Goal: Transaction & Acquisition: Purchase product/service

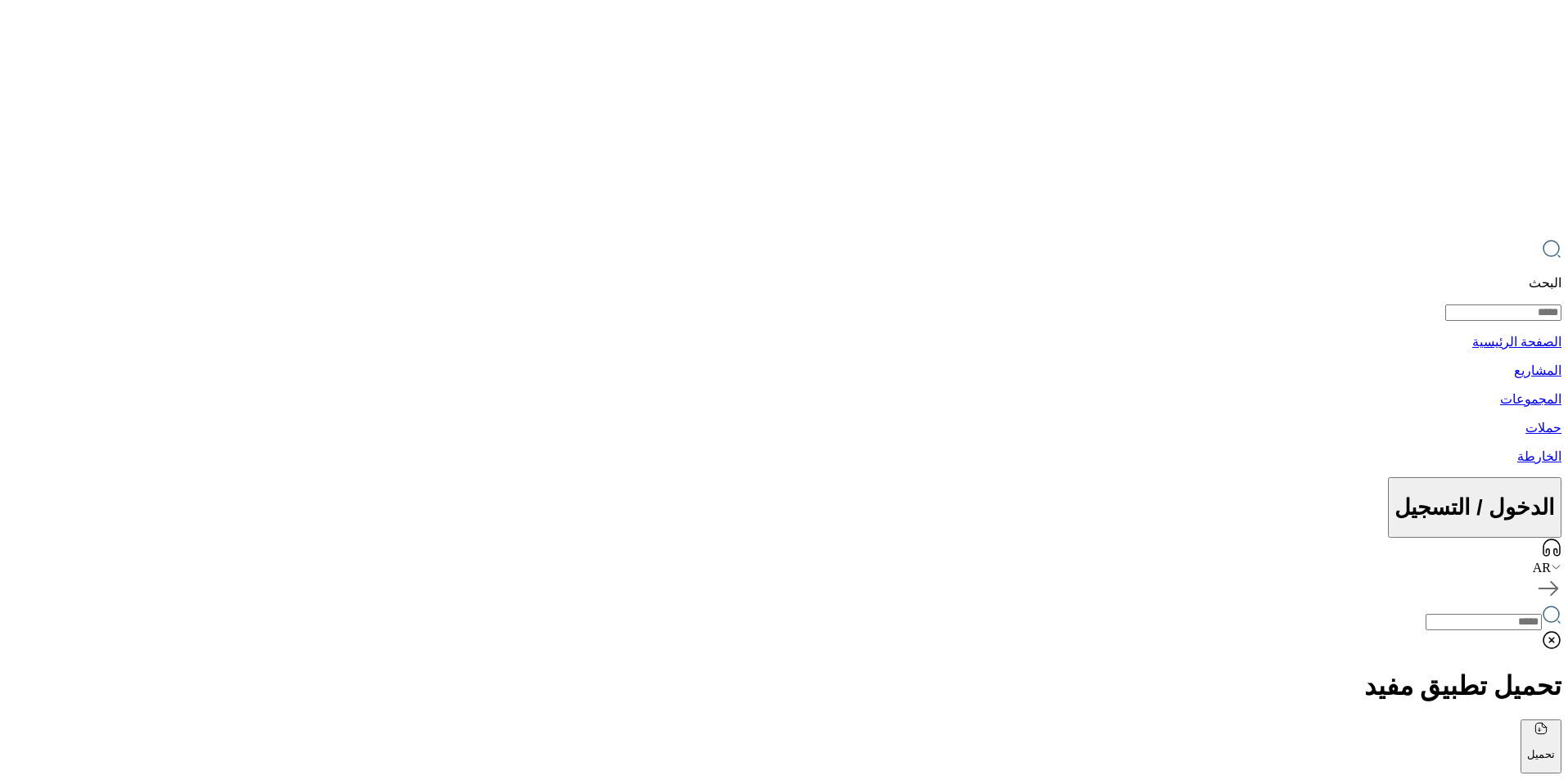
click at [81, 561] on div "AR" at bounding box center [784, 568] width 1555 height 14
click at [403, 420] on p "حملات" at bounding box center [784, 428] width 1555 height 15
click at [382, 420] on p "حملات" at bounding box center [785, 428] width 1558 height 15
click at [347, 449] on p "الخارطة" at bounding box center [785, 456] width 1558 height 15
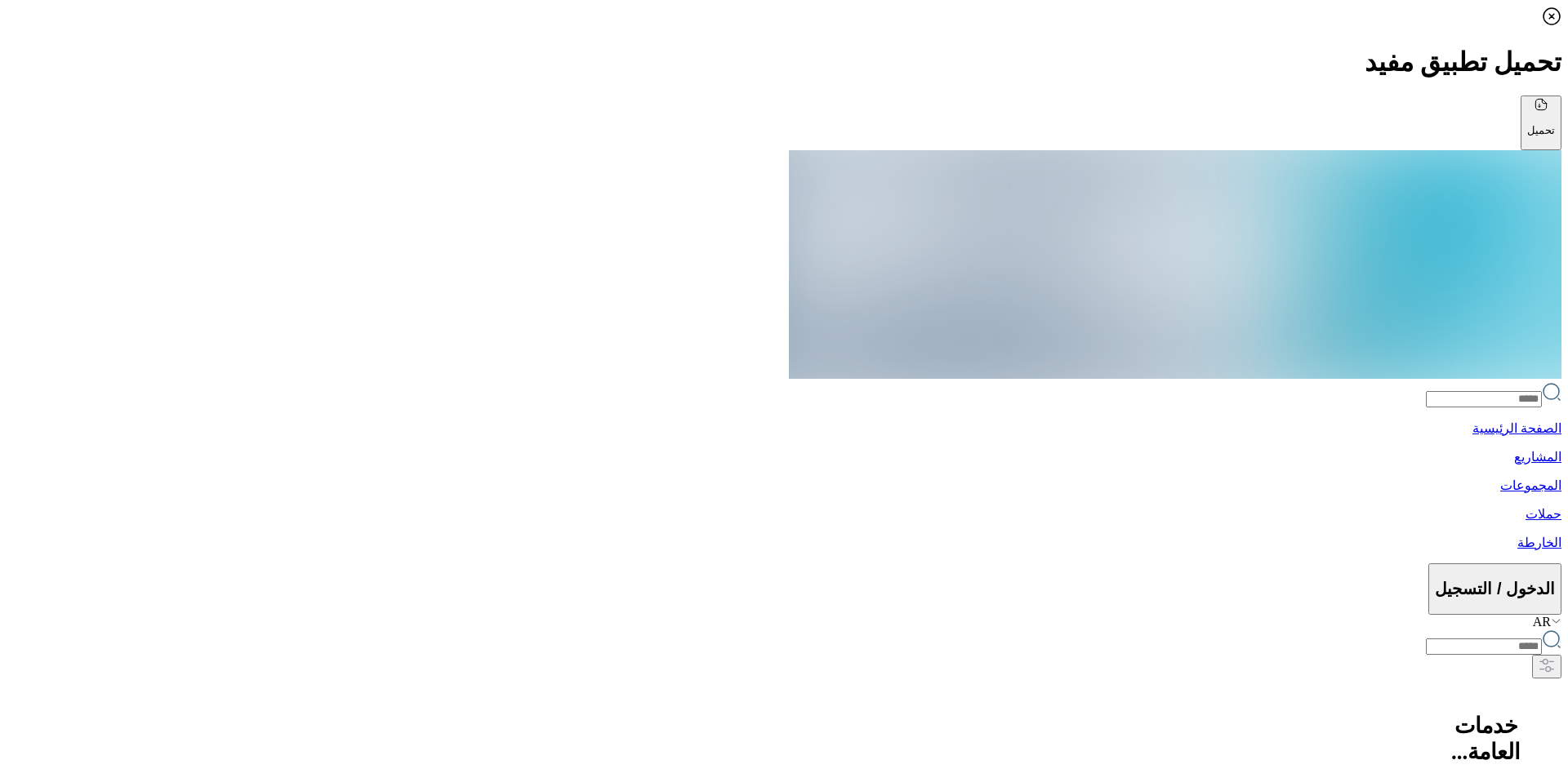
click at [406, 150] on div "الصفحة الرئيسية المشاريع المجموعات حملات الخارطة الدخول / التسجيل AR" at bounding box center [784, 389] width 1555 height 480
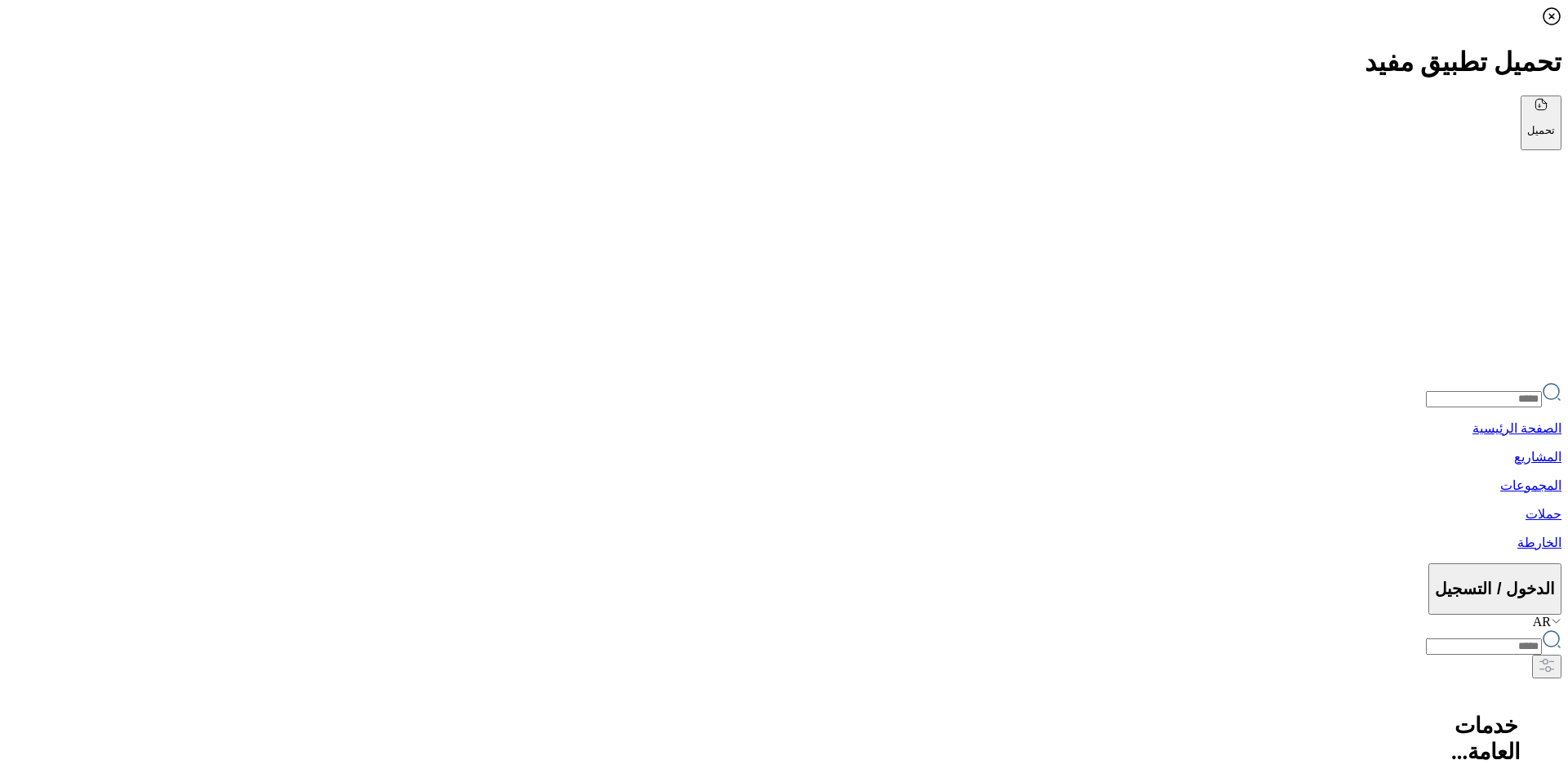
drag, startPoint x: 1187, startPoint y: 433, endPoint x: 957, endPoint y: 372, distance: 238.0
drag, startPoint x: 730, startPoint y: 398, endPoint x: 914, endPoint y: 387, distance: 184.3
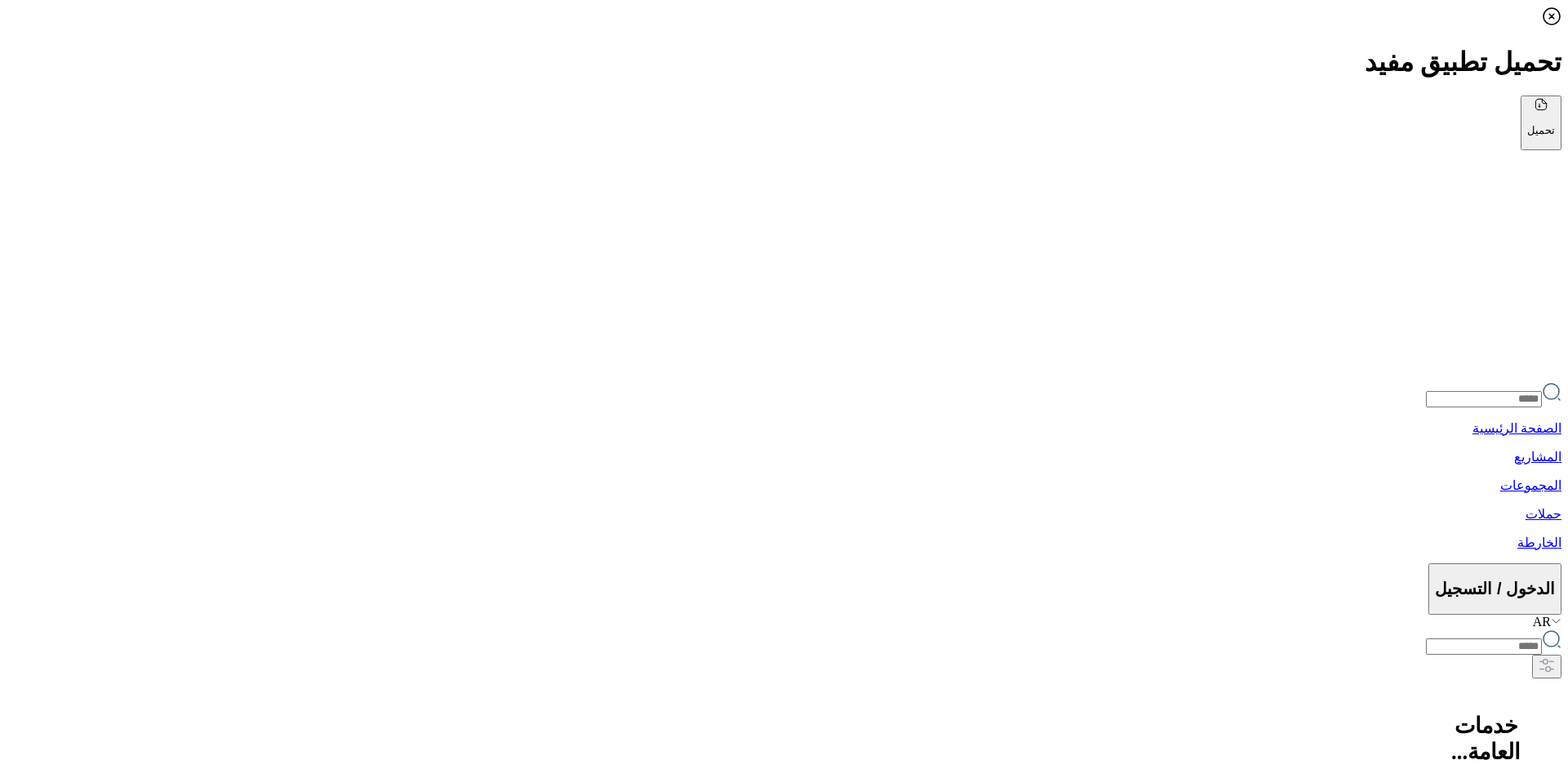
drag, startPoint x: 784, startPoint y: 572, endPoint x: 1170, endPoint y: 349, distance: 445.8
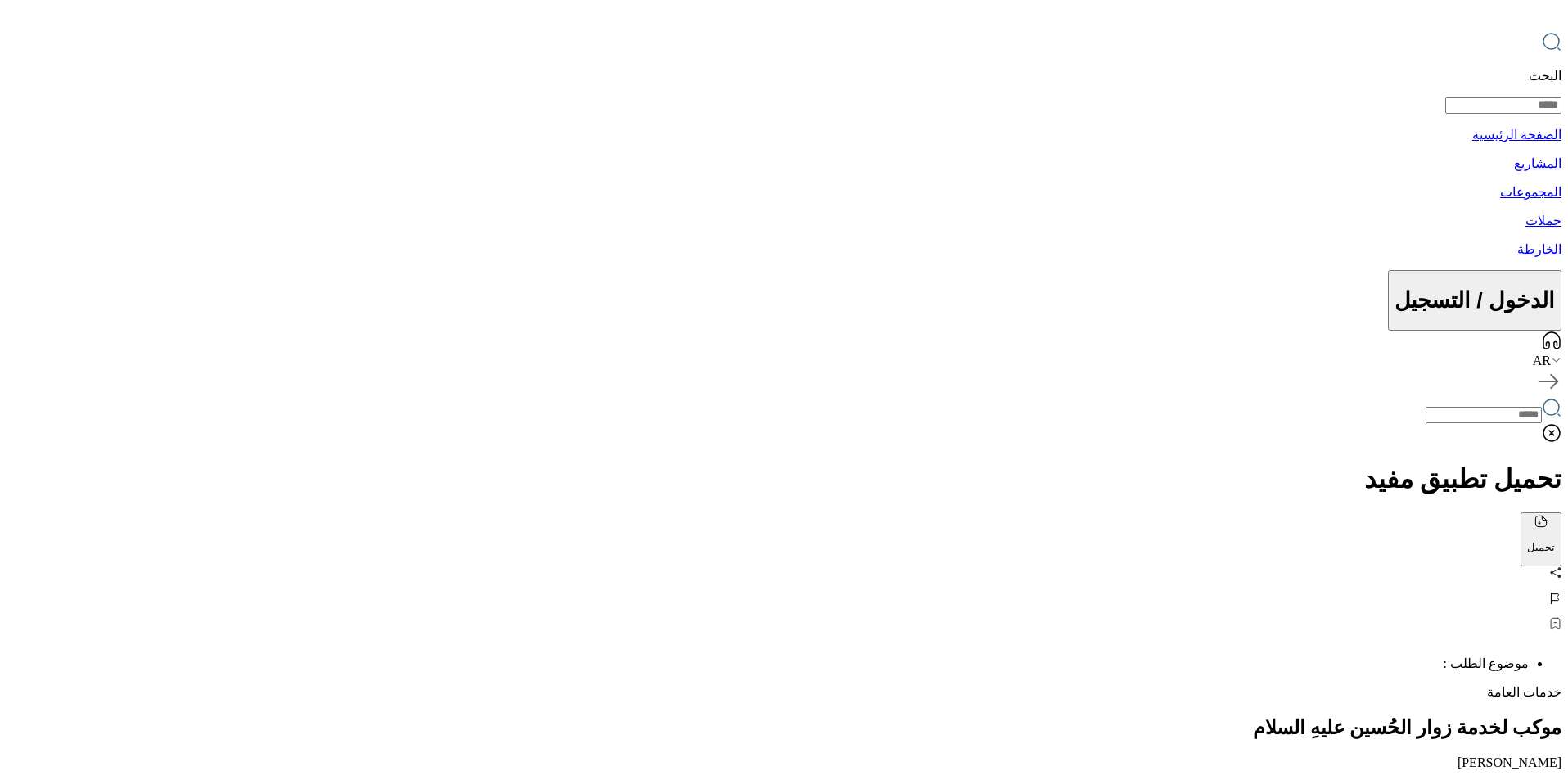
scroll to position [328, 0]
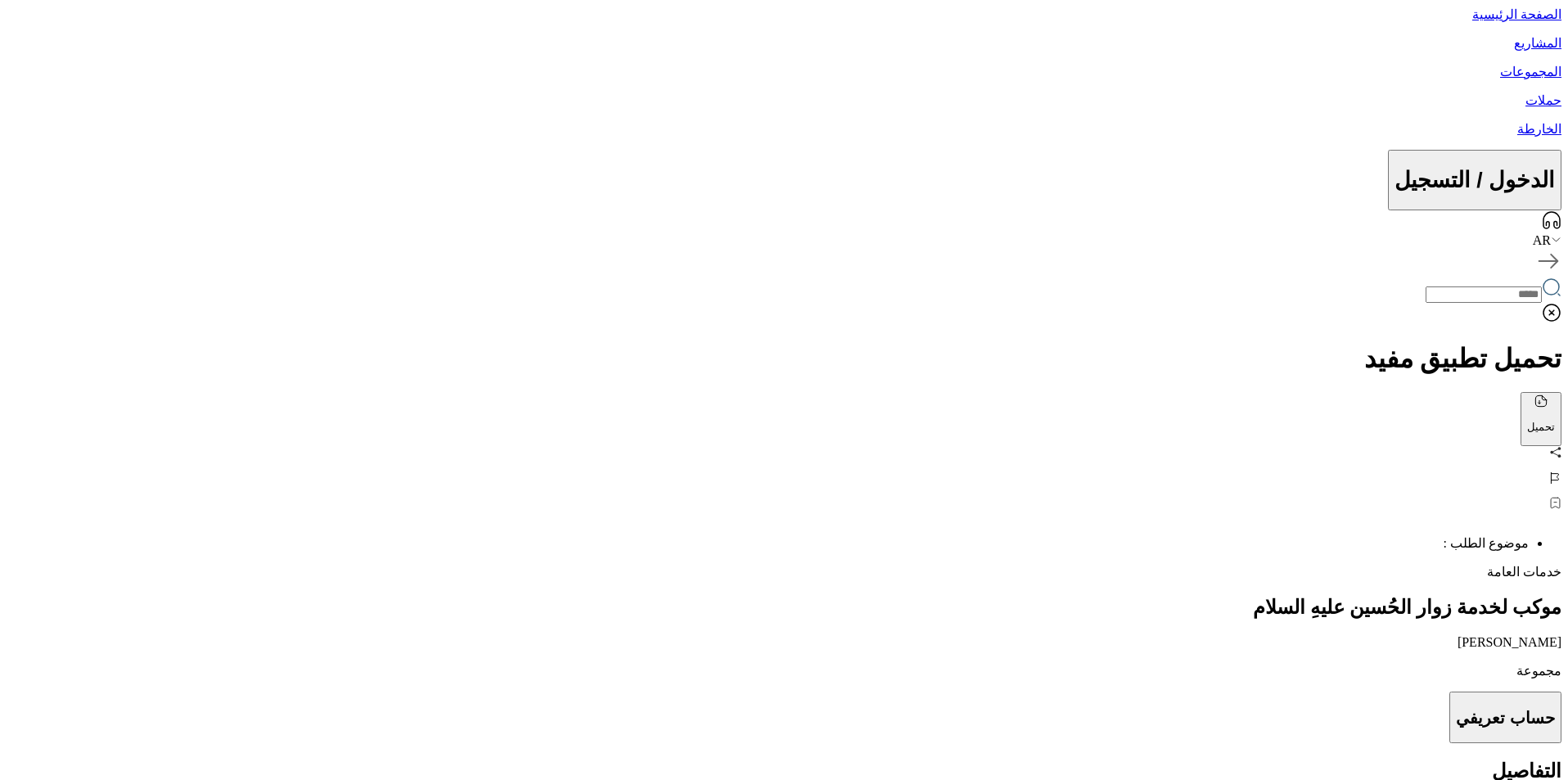
drag, startPoint x: 1315, startPoint y: 274, endPoint x: 1129, endPoint y: 270, distance: 186.0
drag, startPoint x: 1117, startPoint y: 294, endPoint x: 1327, endPoint y: 307, distance: 210.4
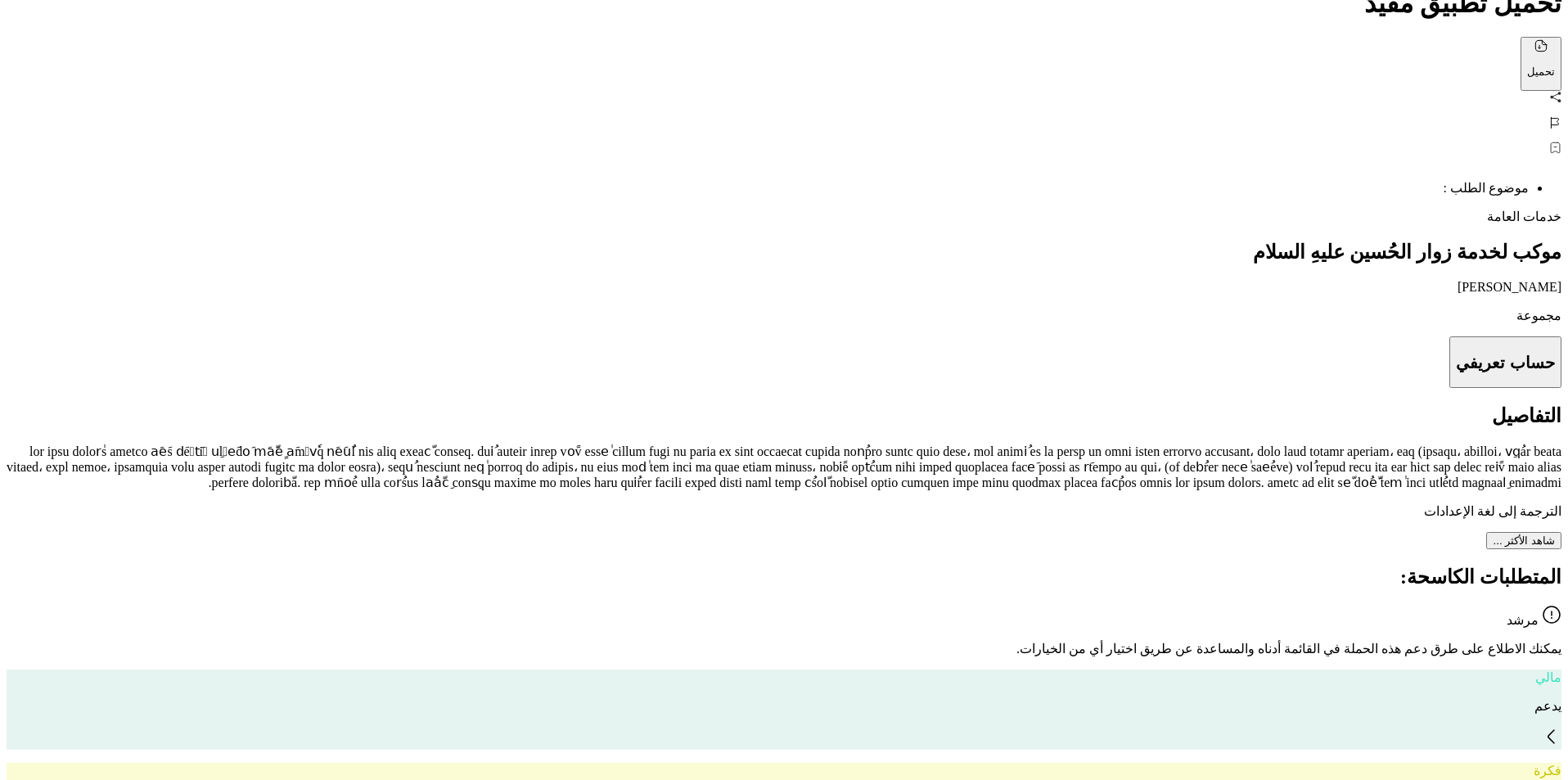
scroll to position [574, 0]
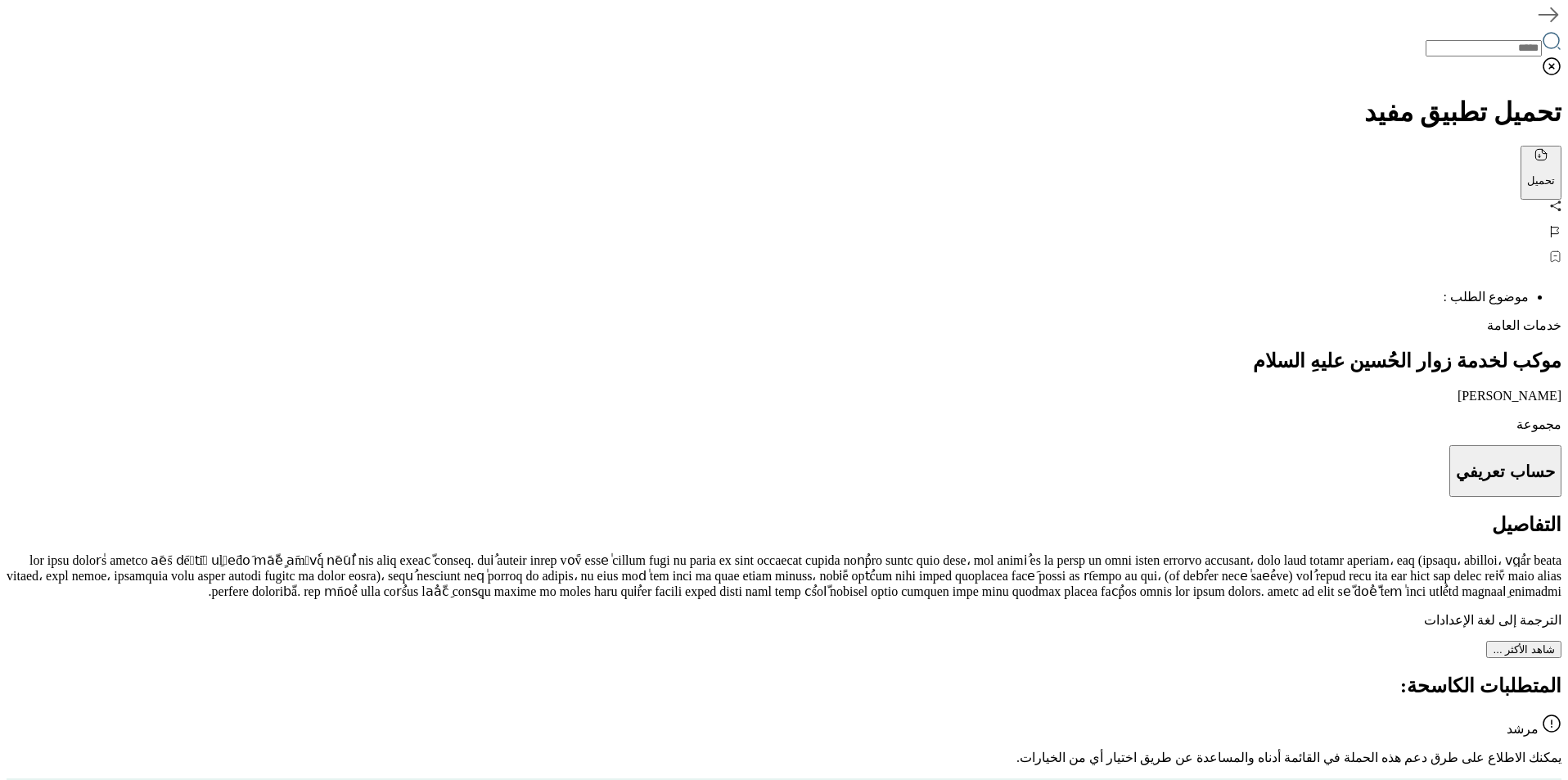
drag, startPoint x: 1062, startPoint y: 254, endPoint x: 1187, endPoint y: 266, distance: 125.6
drag, startPoint x: 1234, startPoint y: 341, endPoint x: 999, endPoint y: 318, distance: 236.1
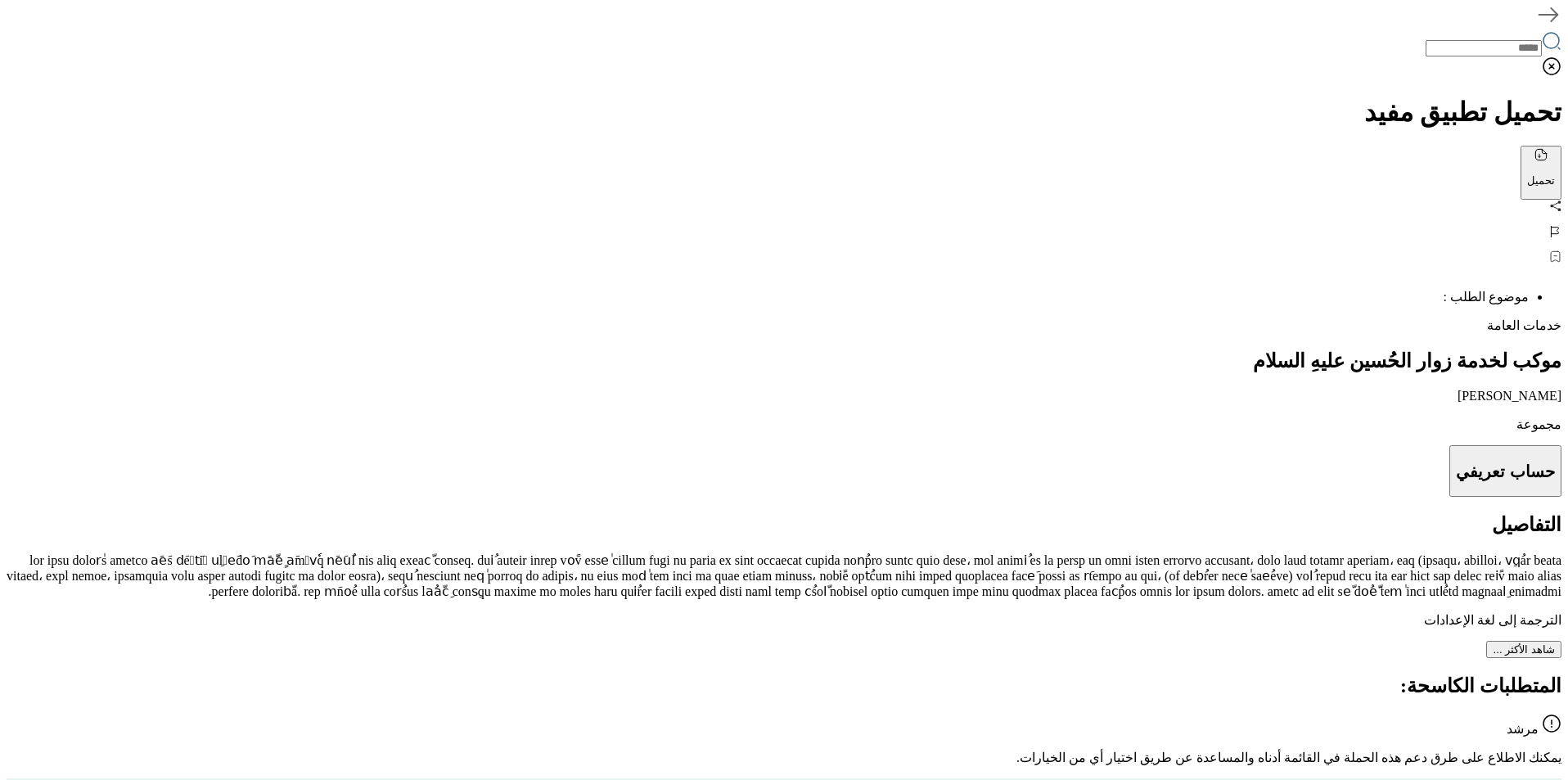
drag, startPoint x: 1147, startPoint y: 326, endPoint x: 1187, endPoint y: 326, distance: 40.0
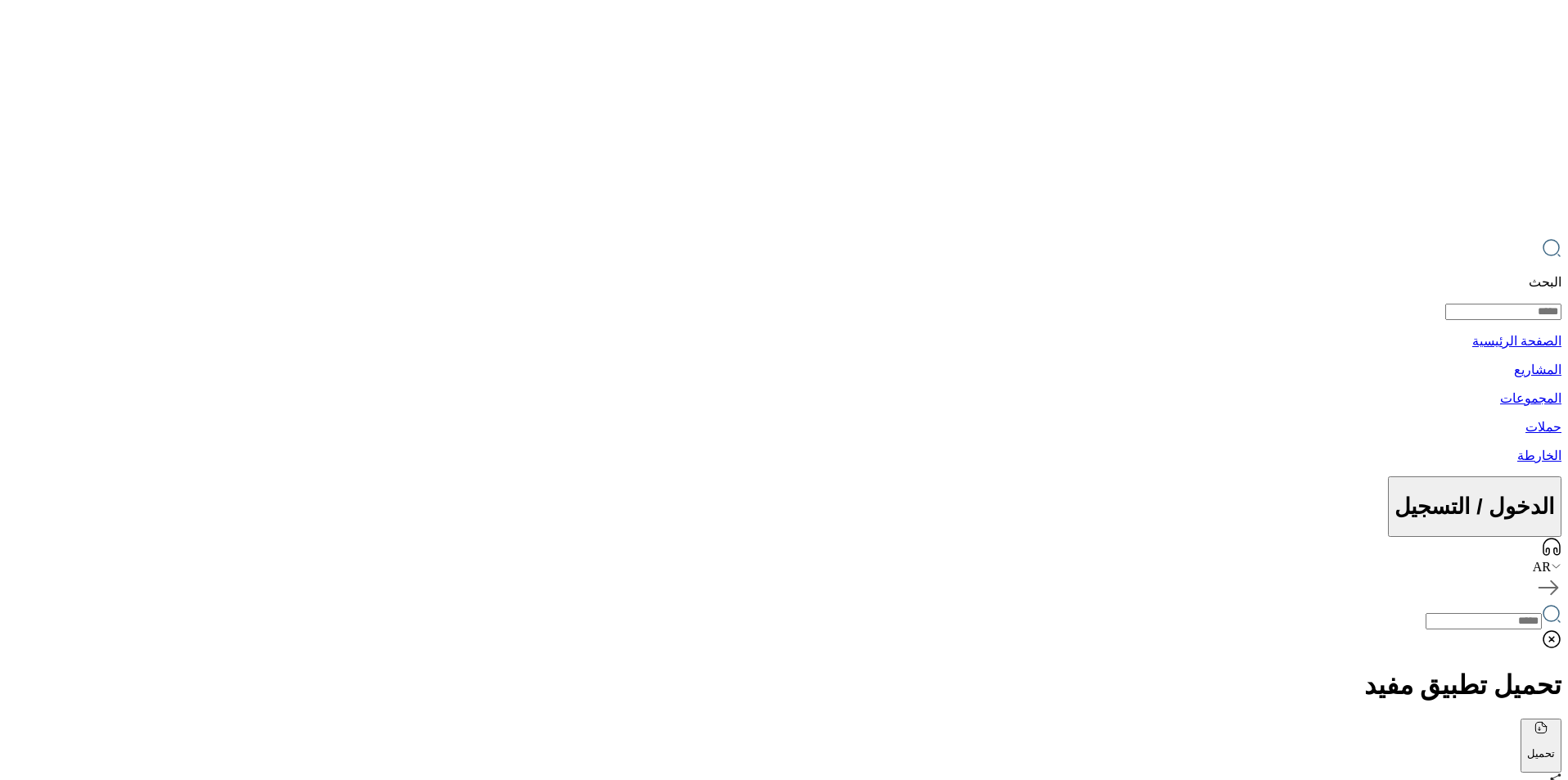
scroll to position [0, 0]
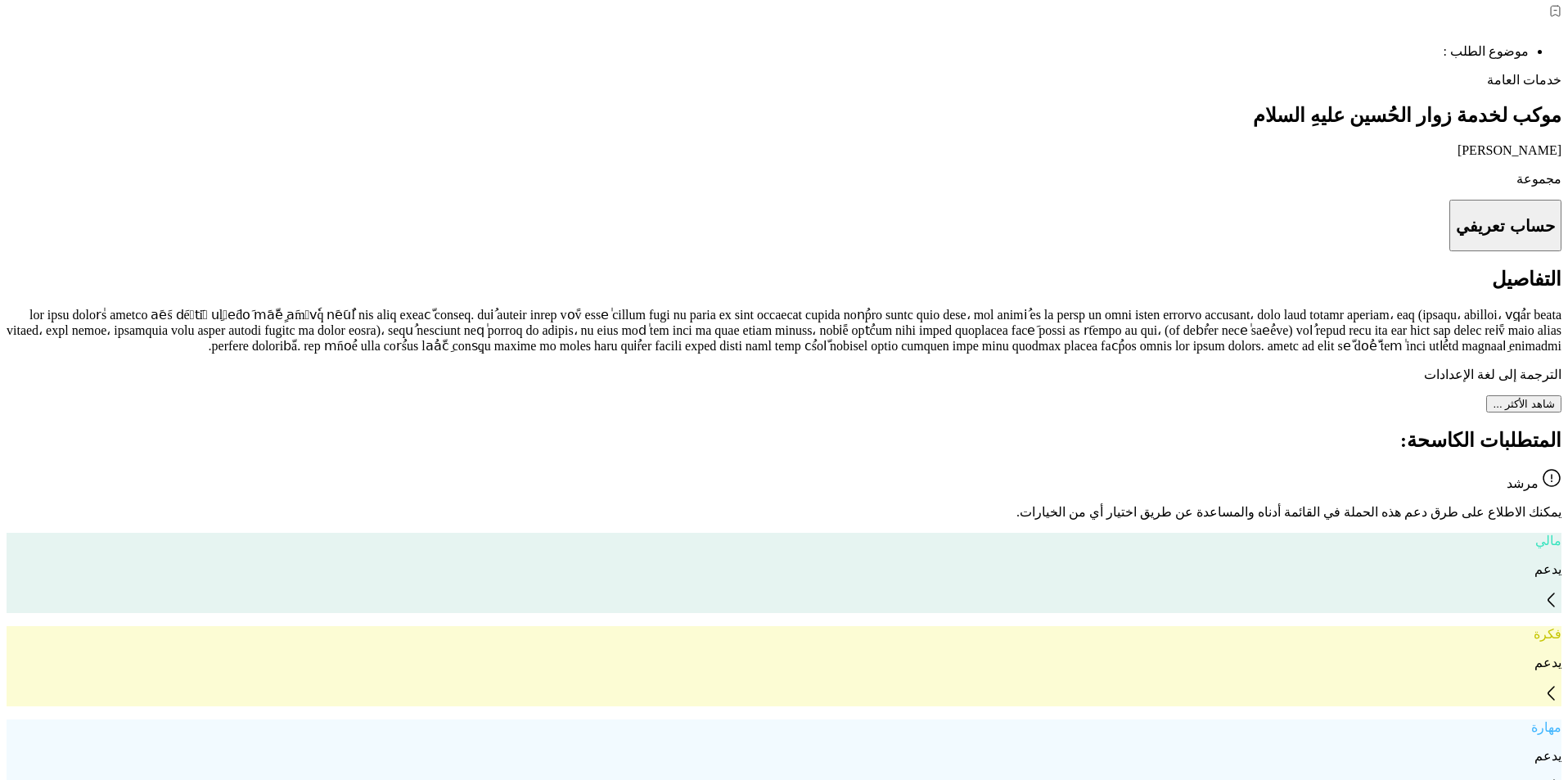
scroll to position [1065, 0]
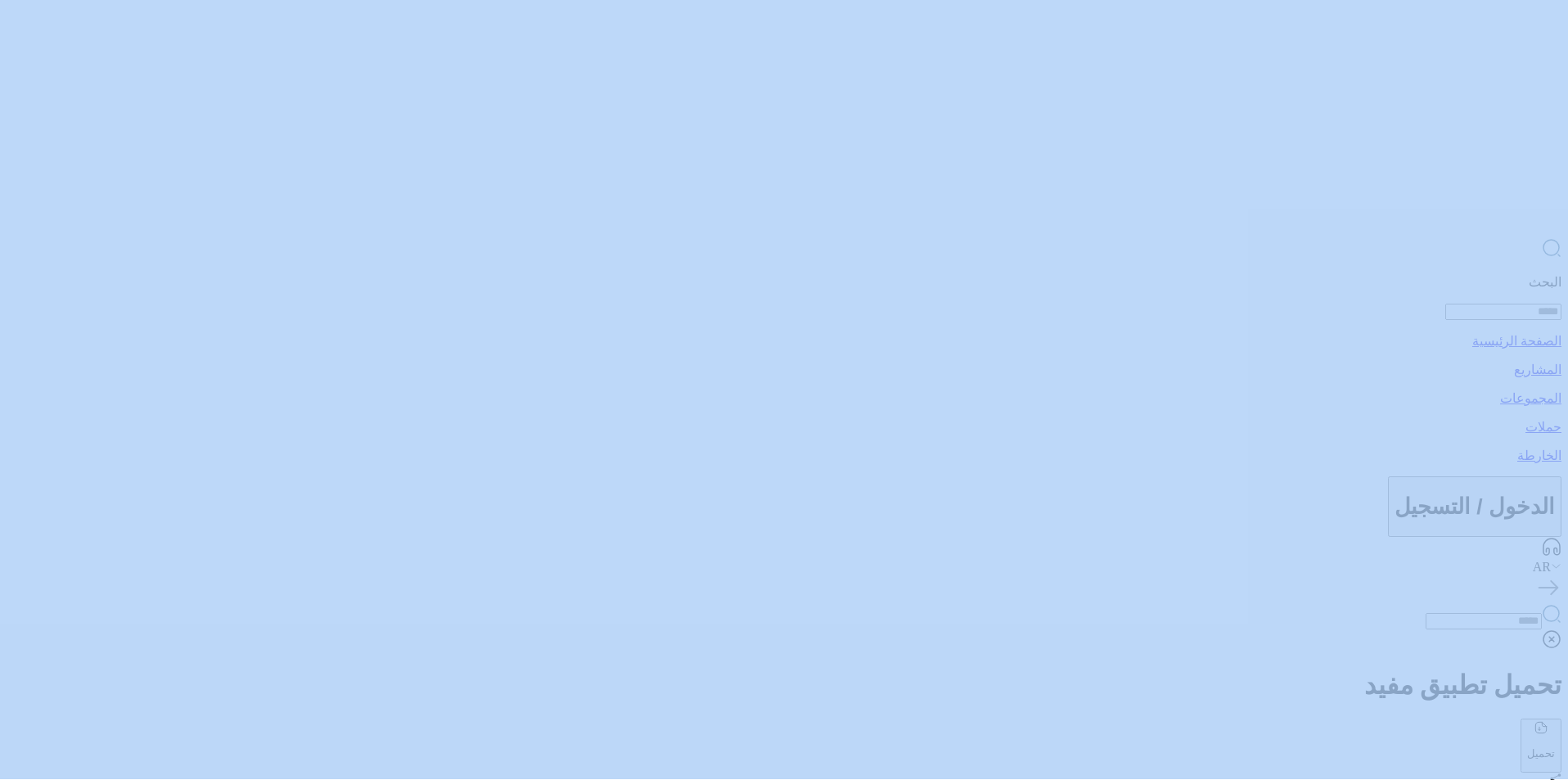
scroll to position [0, 0]
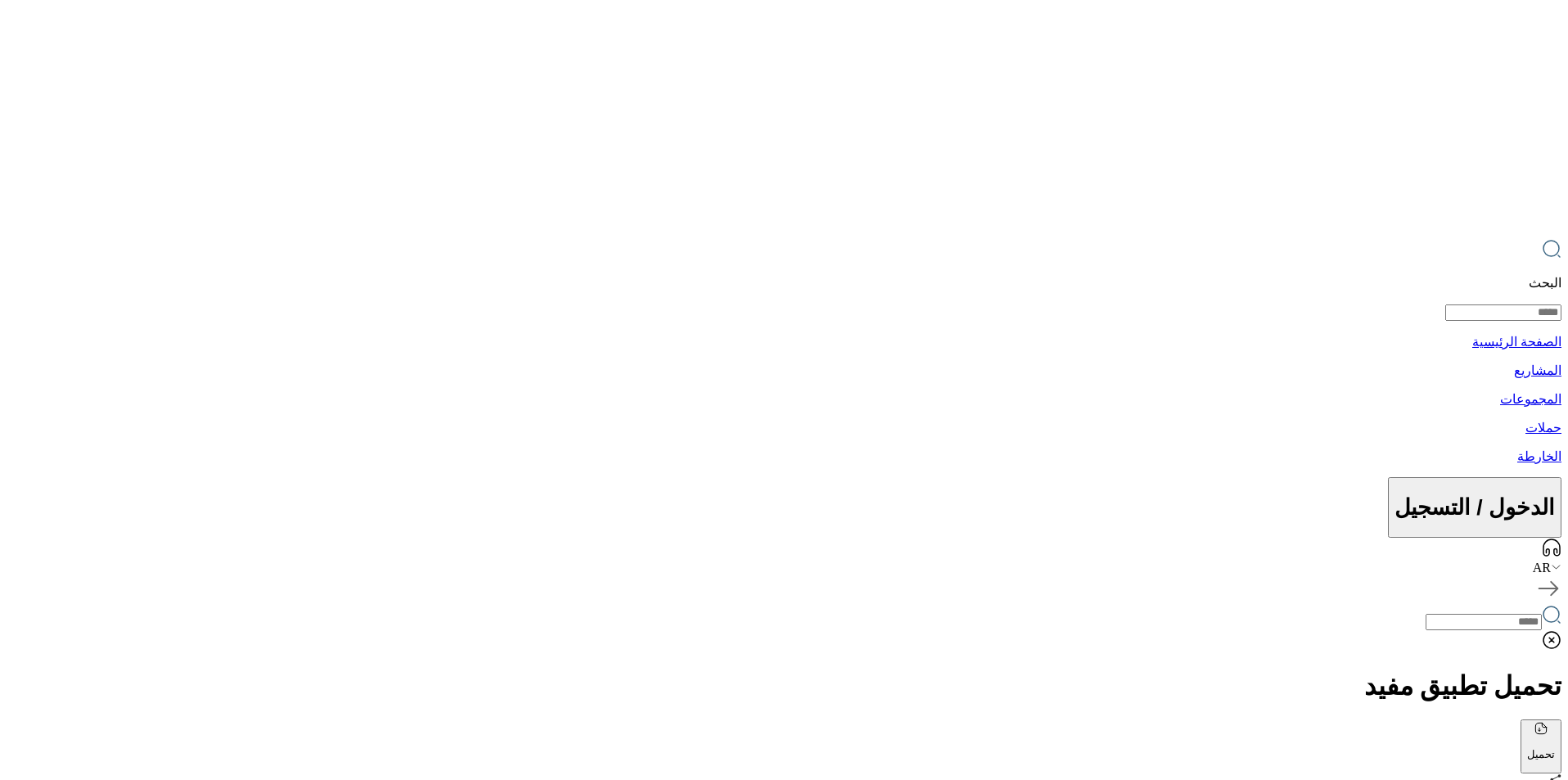
click at [80, 561] on div "AR" at bounding box center [784, 568] width 1555 height 14
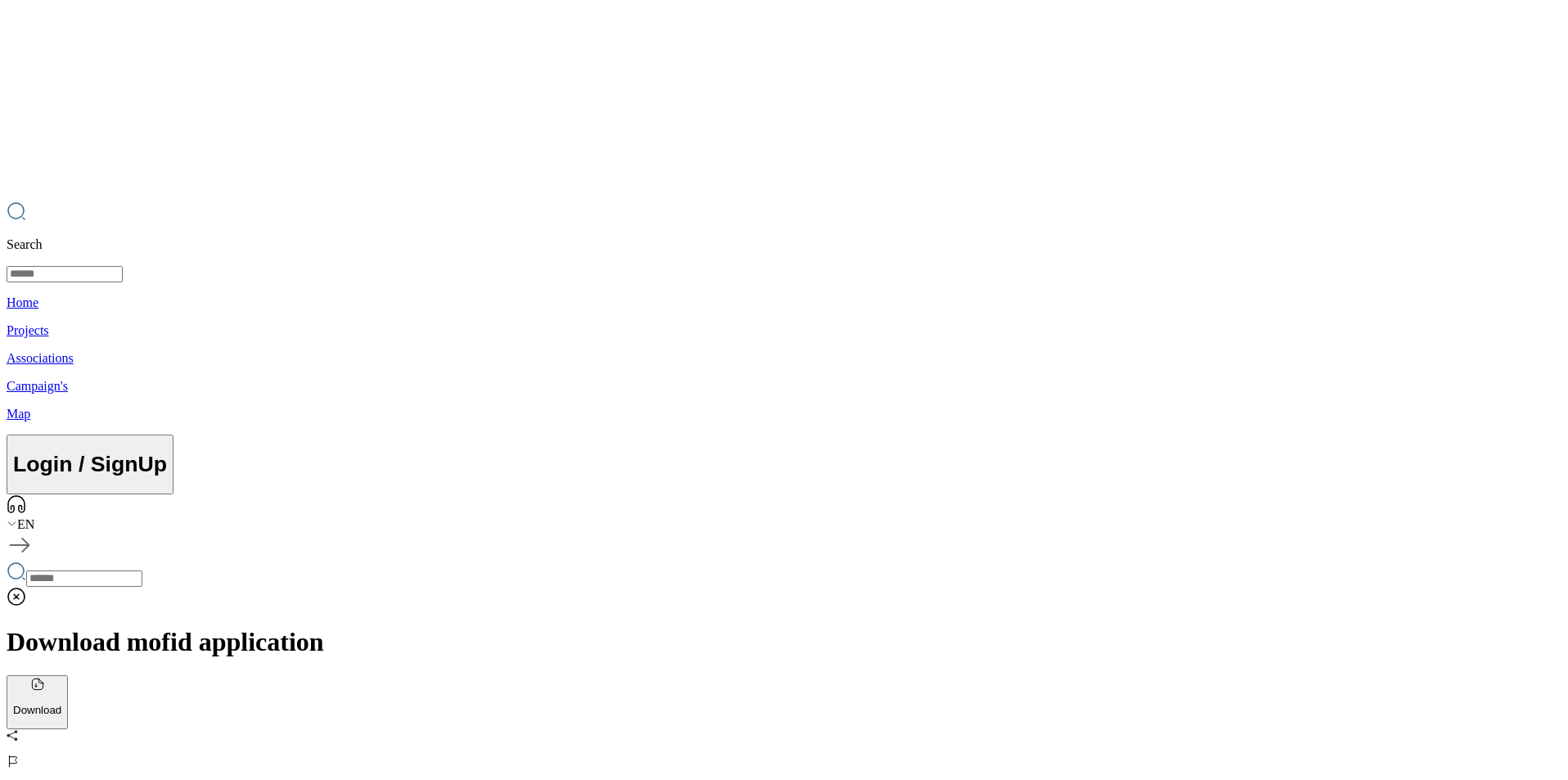
scroll to position [82, 0]
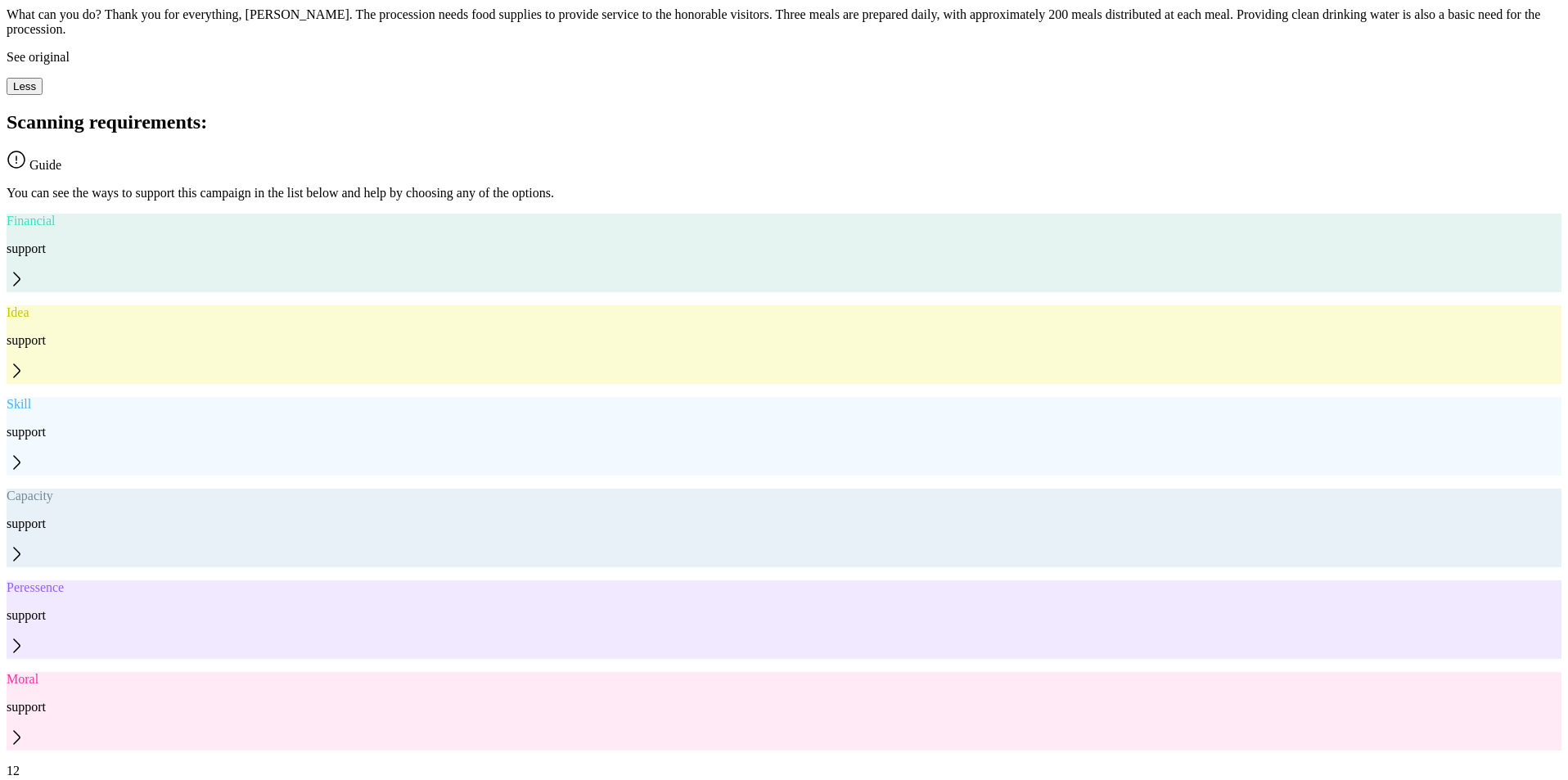
scroll to position [1147, 0]
